Goal: Information Seeking & Learning: Learn about a topic

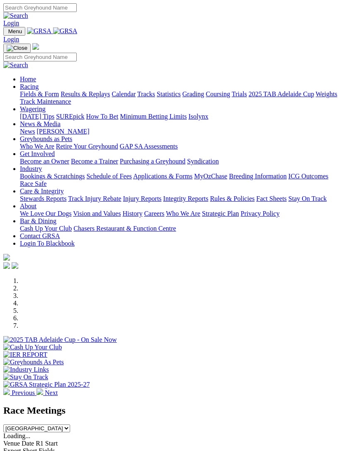
scroll to position [805, 0]
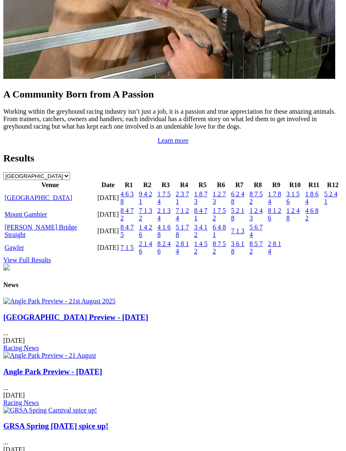
click at [30, 201] on link "[GEOGRAPHIC_DATA]" at bounding box center [39, 197] width 68 height 7
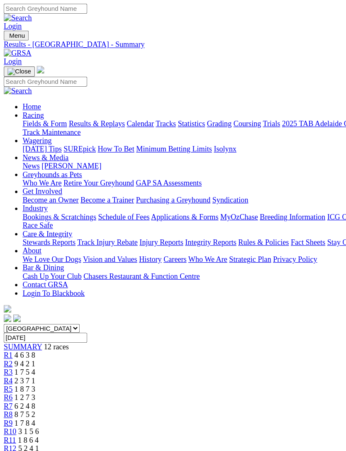
click at [7, 33] on img "Toggle navigation" at bounding box center [7, 33] width 0 height 0
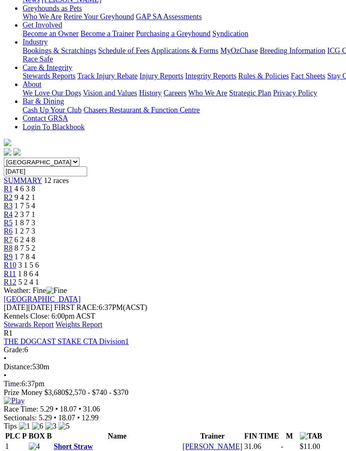
scroll to position [117, 0]
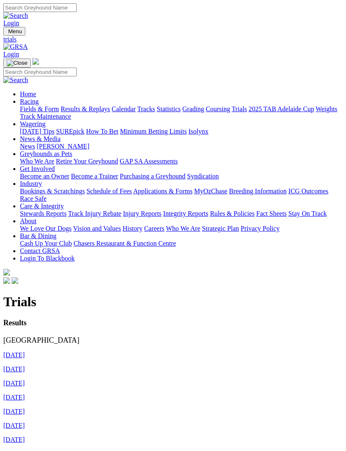
click at [17, 379] on link "[DATE]" at bounding box center [14, 382] width 22 height 7
click at [20, 408] on link "[DATE]" at bounding box center [14, 411] width 22 height 7
click at [25, 365] on link "[DATE]" at bounding box center [14, 368] width 22 height 7
click at [22, 351] on link "[DATE]" at bounding box center [14, 354] width 22 height 7
